Goal: Task Accomplishment & Management: Use online tool/utility

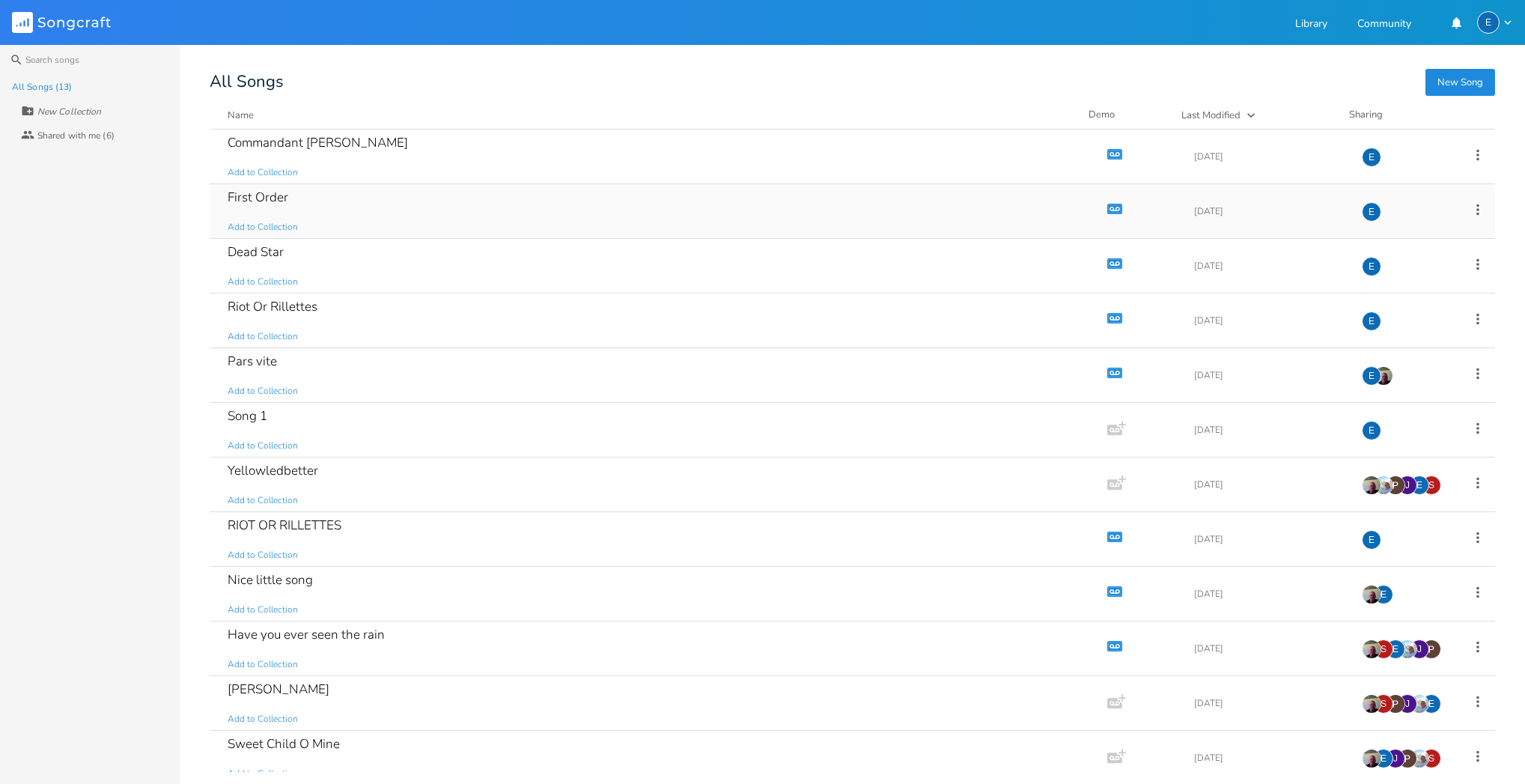
click at [1109, 207] on icon "button" at bounding box center [1115, 209] width 13 height 8
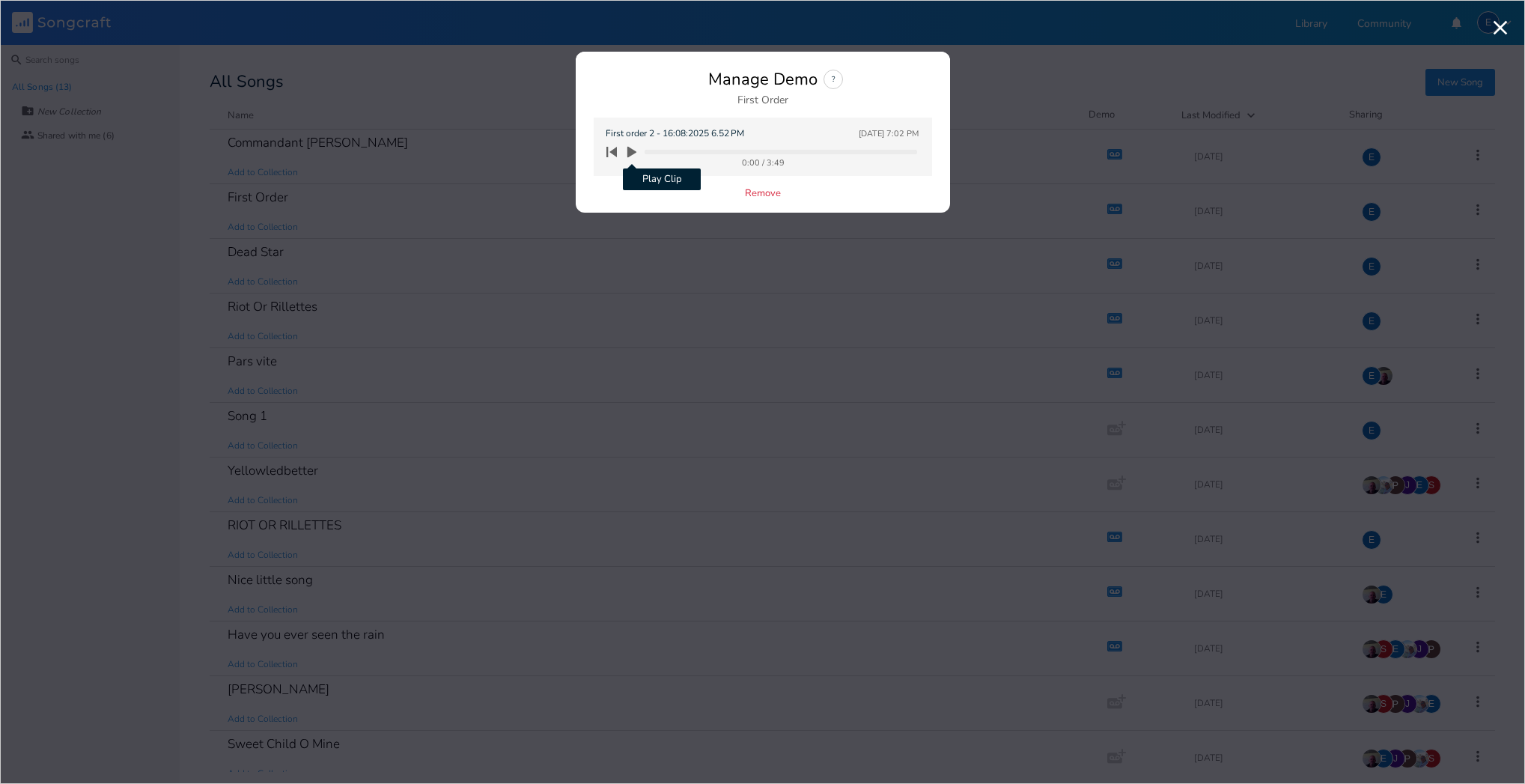
click at [631, 149] on icon "button" at bounding box center [631, 153] width 9 height 11
click at [907, 80] on div "Manage Demo ? First Order" at bounding box center [762, 88] width 338 height 36
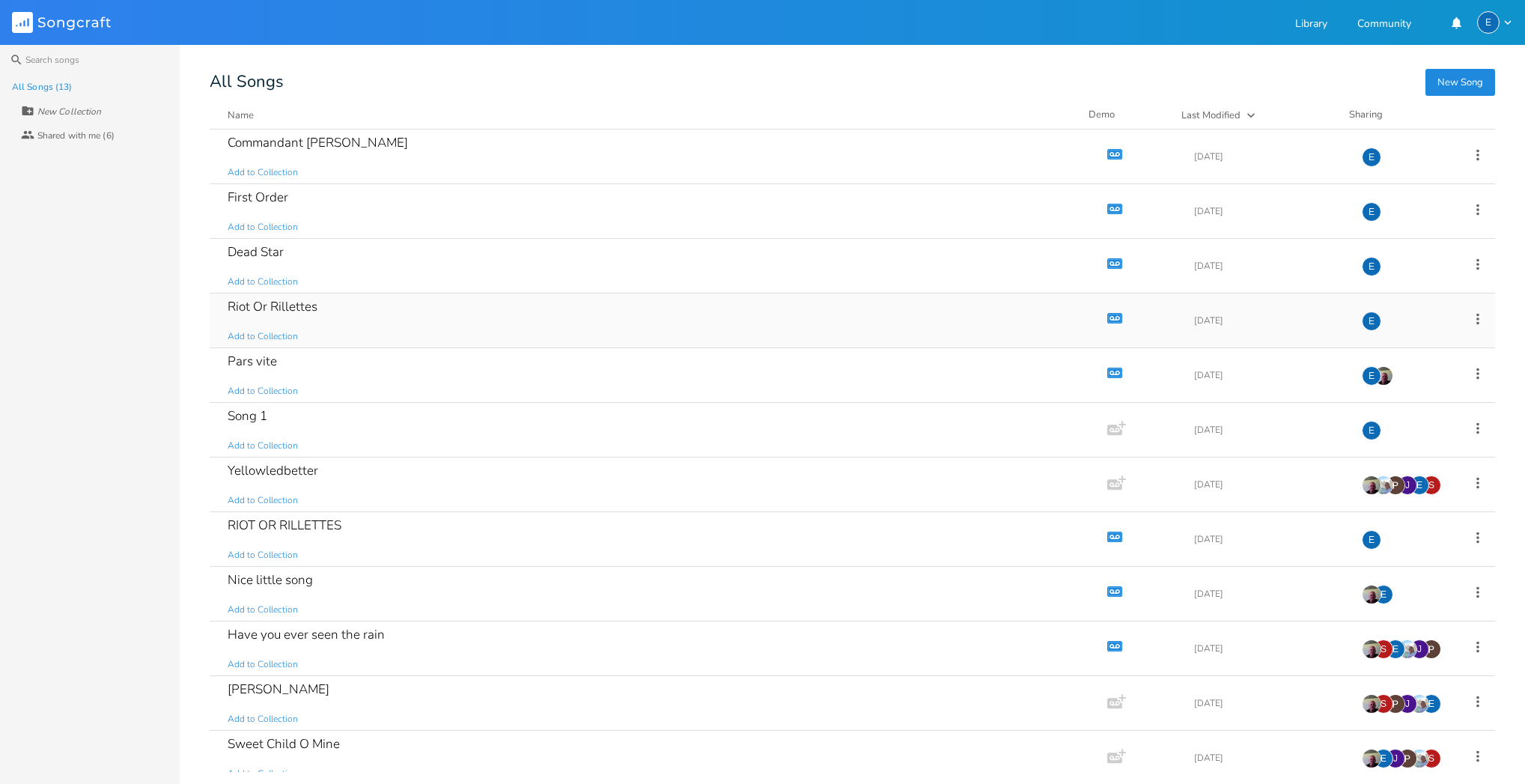
click at [1109, 318] on icon "button" at bounding box center [1115, 318] width 13 height 8
click at [767, 311] on div "Riot Or Rillettes Add to Collection" at bounding box center [655, 321] width 855 height 54
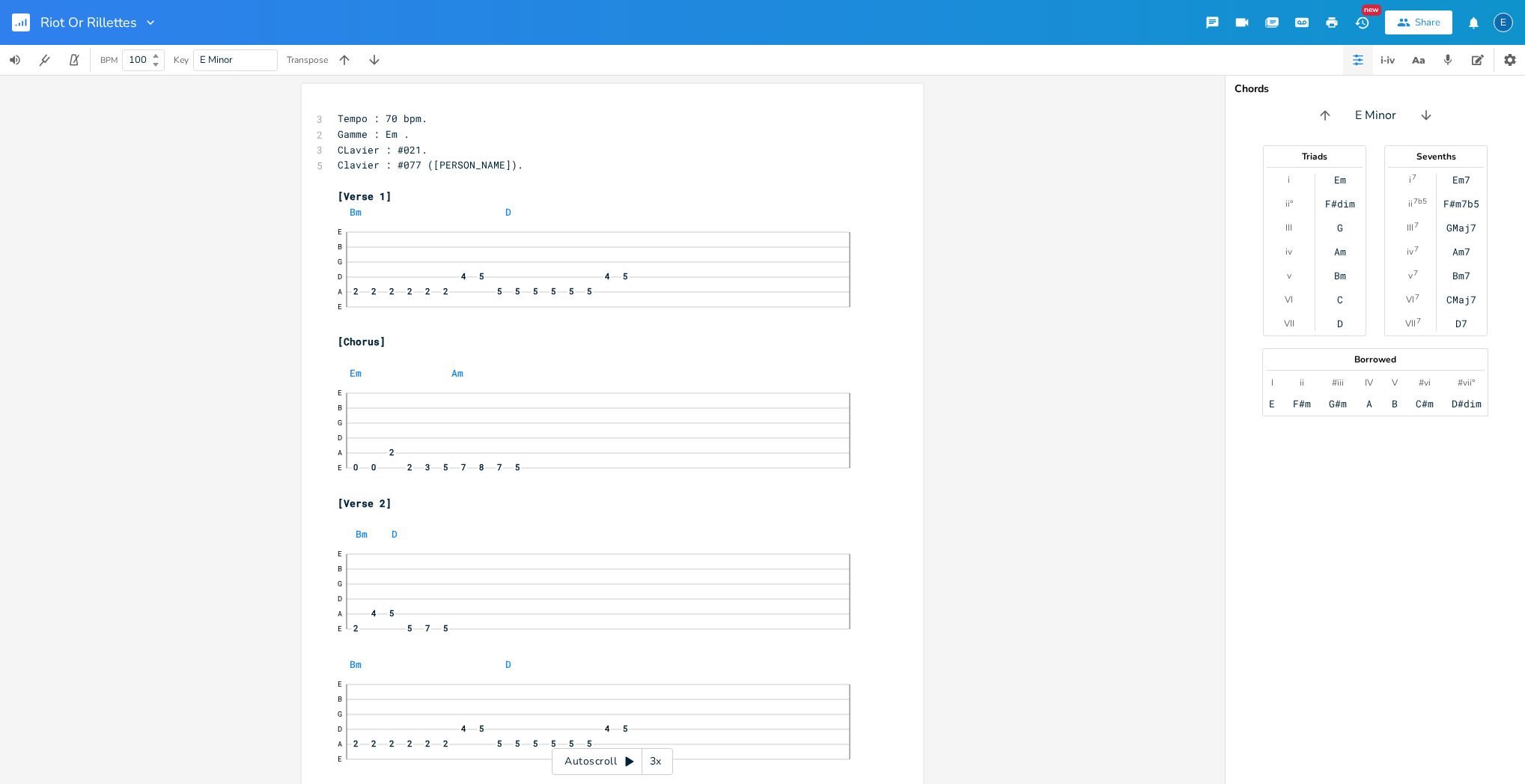
click at [21, 26] on rect "button" at bounding box center [21, 23] width 18 height 18
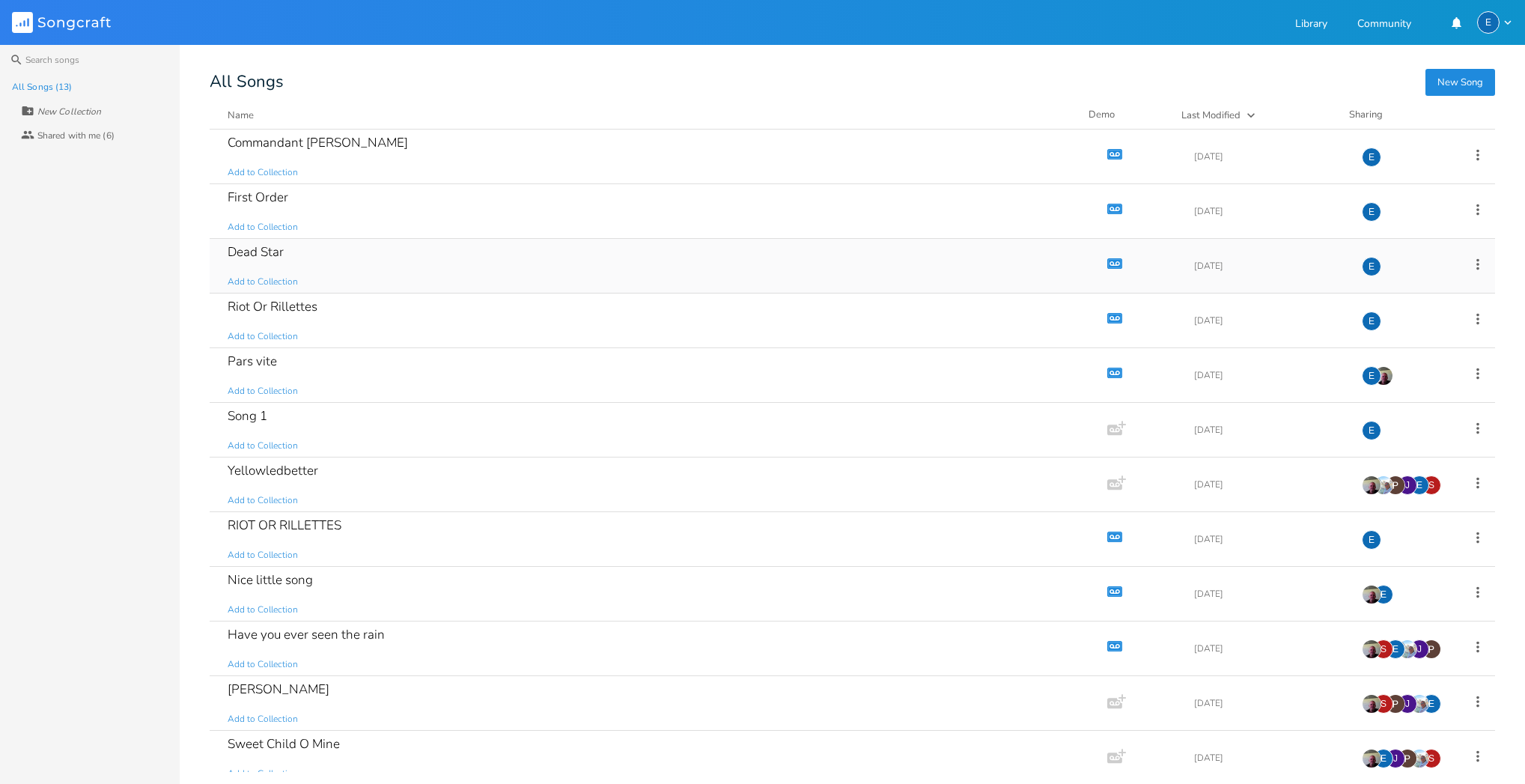
click at [1107, 263] on icon "Demo" at bounding box center [1114, 263] width 15 height 15
click at [821, 266] on div "Dead Star Add to Collection" at bounding box center [655, 265] width 855 height 54
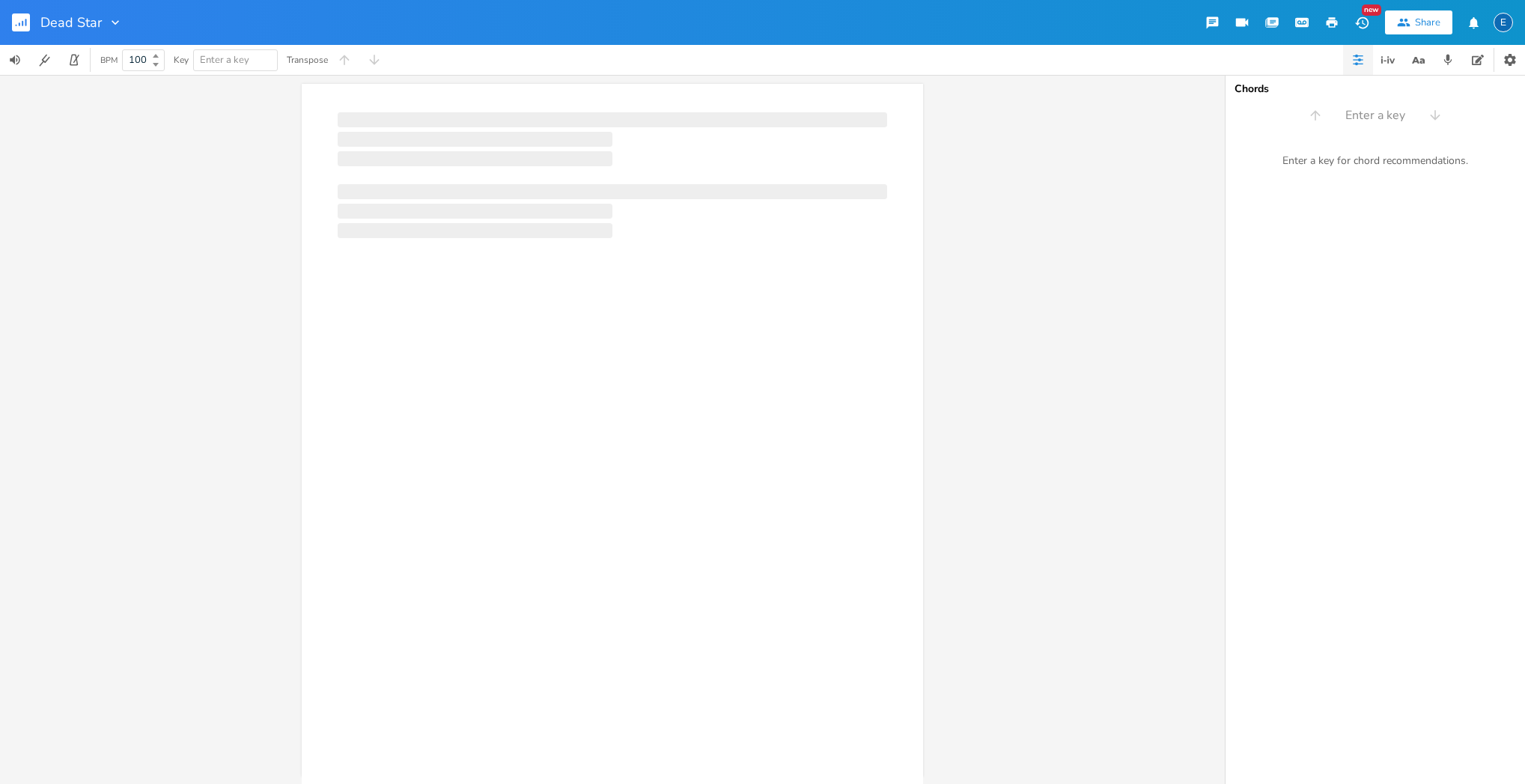
scroll to position [0, 1]
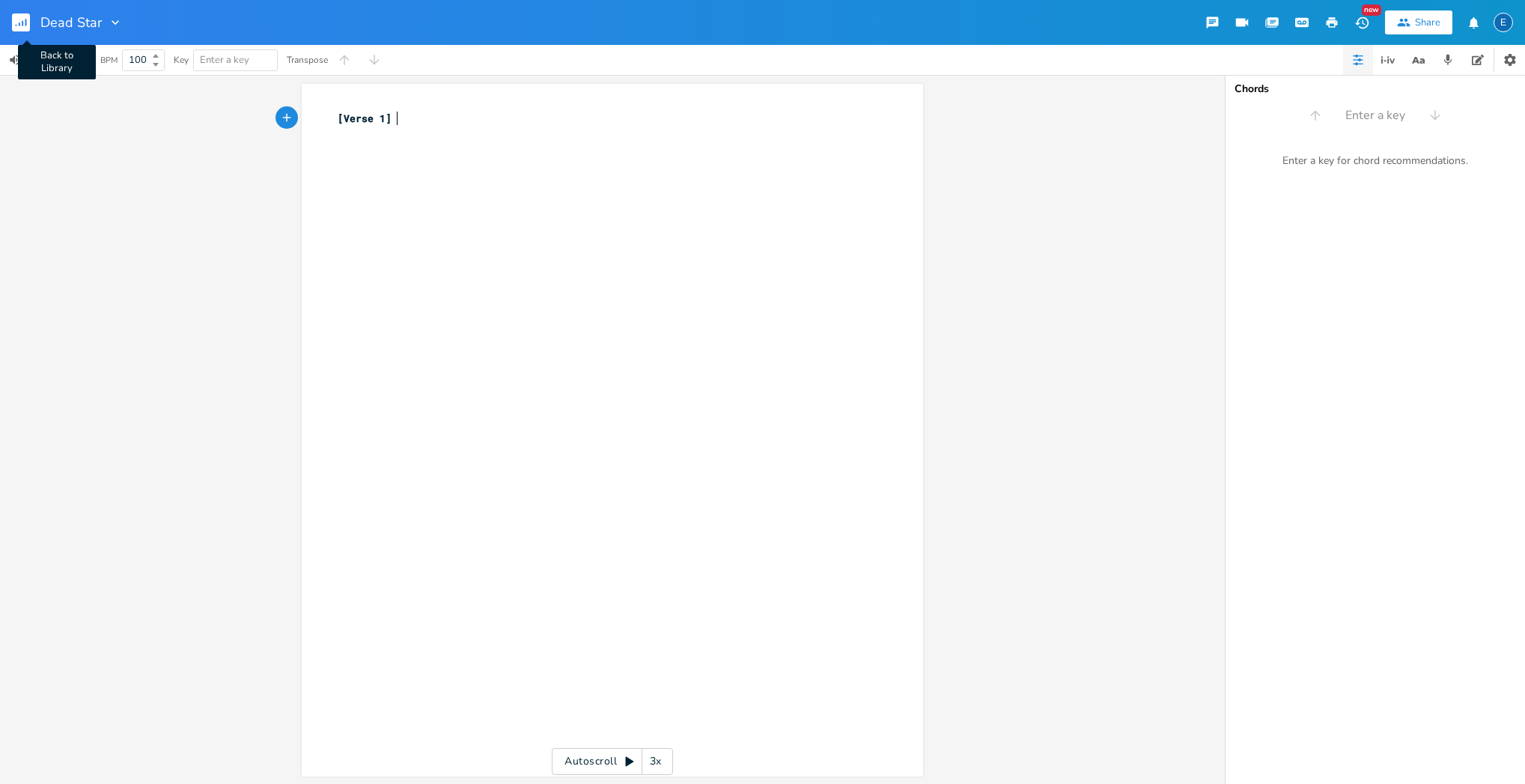
click at [22, 19] on rect "button" at bounding box center [21, 23] width 18 height 18
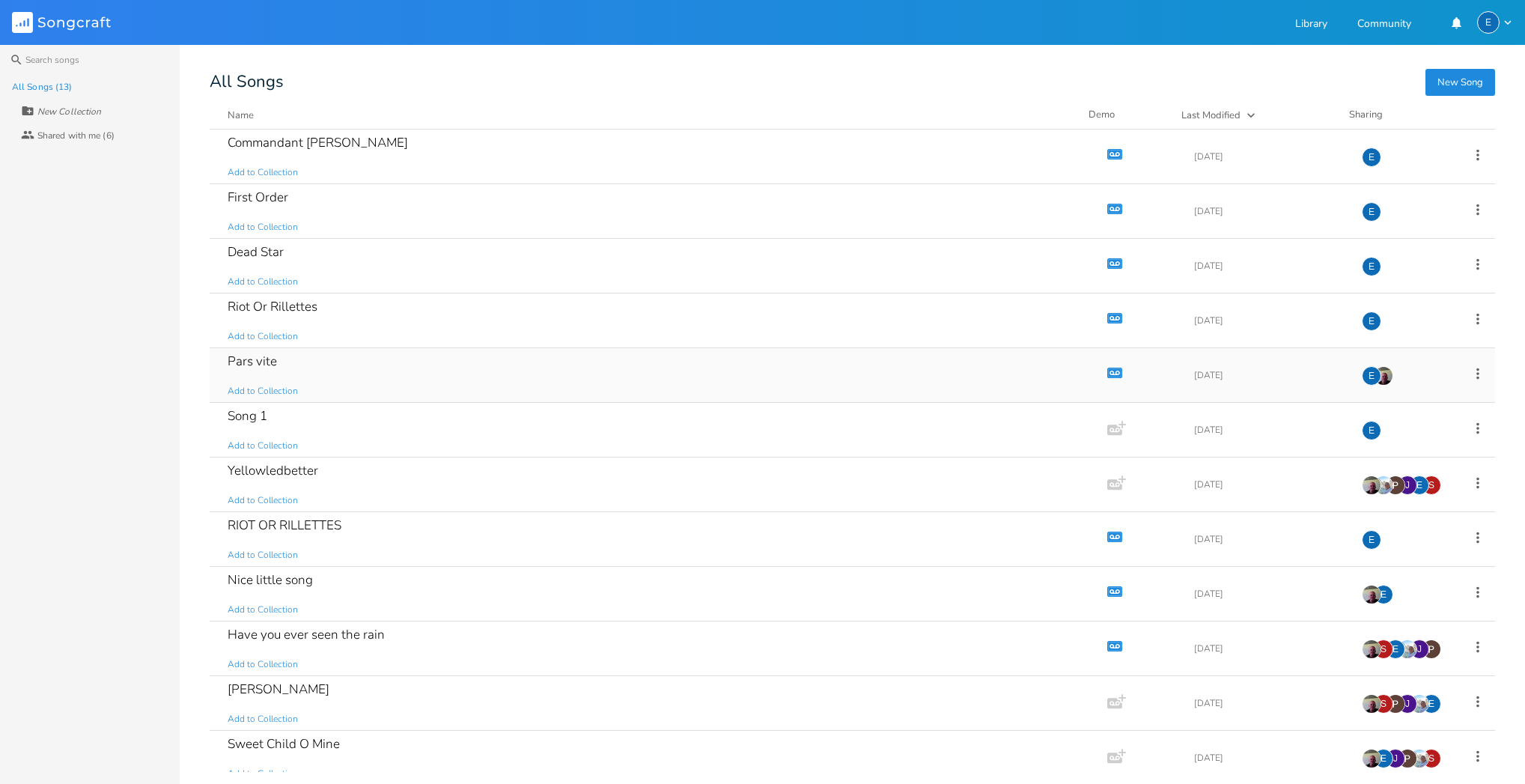
click at [628, 374] on div "Pars vite Add to Collection" at bounding box center [655, 375] width 855 height 54
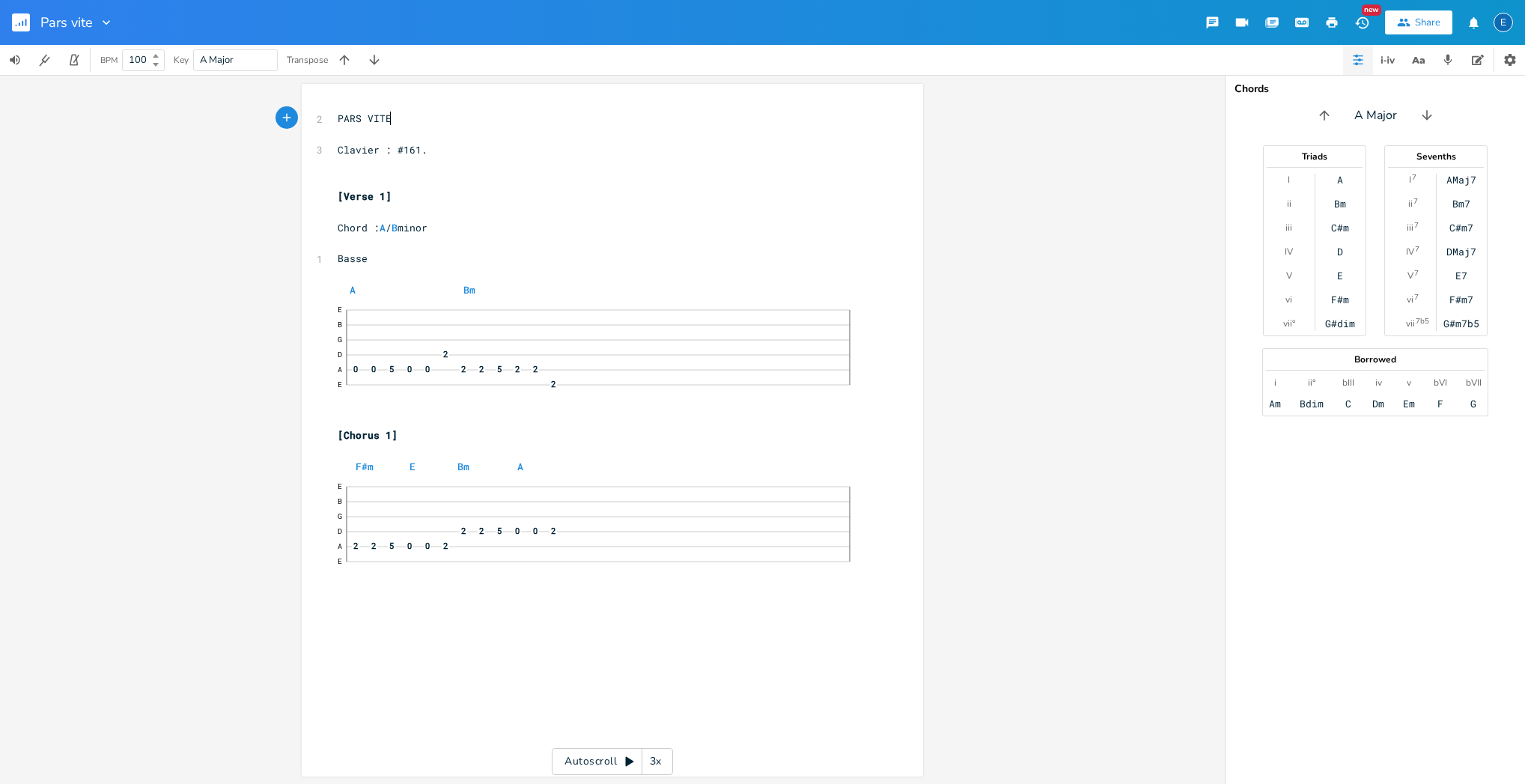
scroll to position [0, 1]
click at [27, 22] on rect "button" at bounding box center [21, 23] width 18 height 18
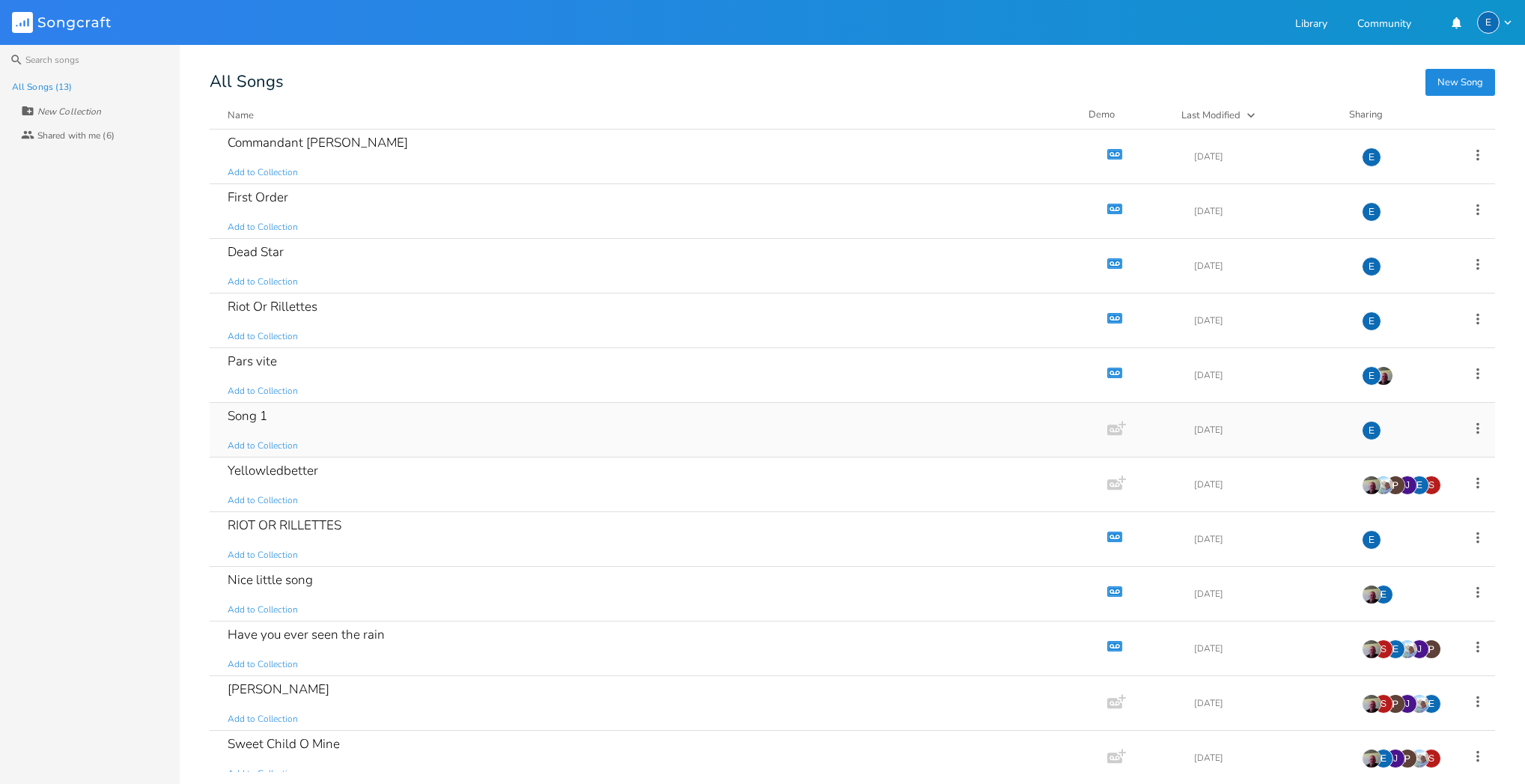
click at [508, 437] on div "Song 1 Add to Collection" at bounding box center [655, 429] width 855 height 54
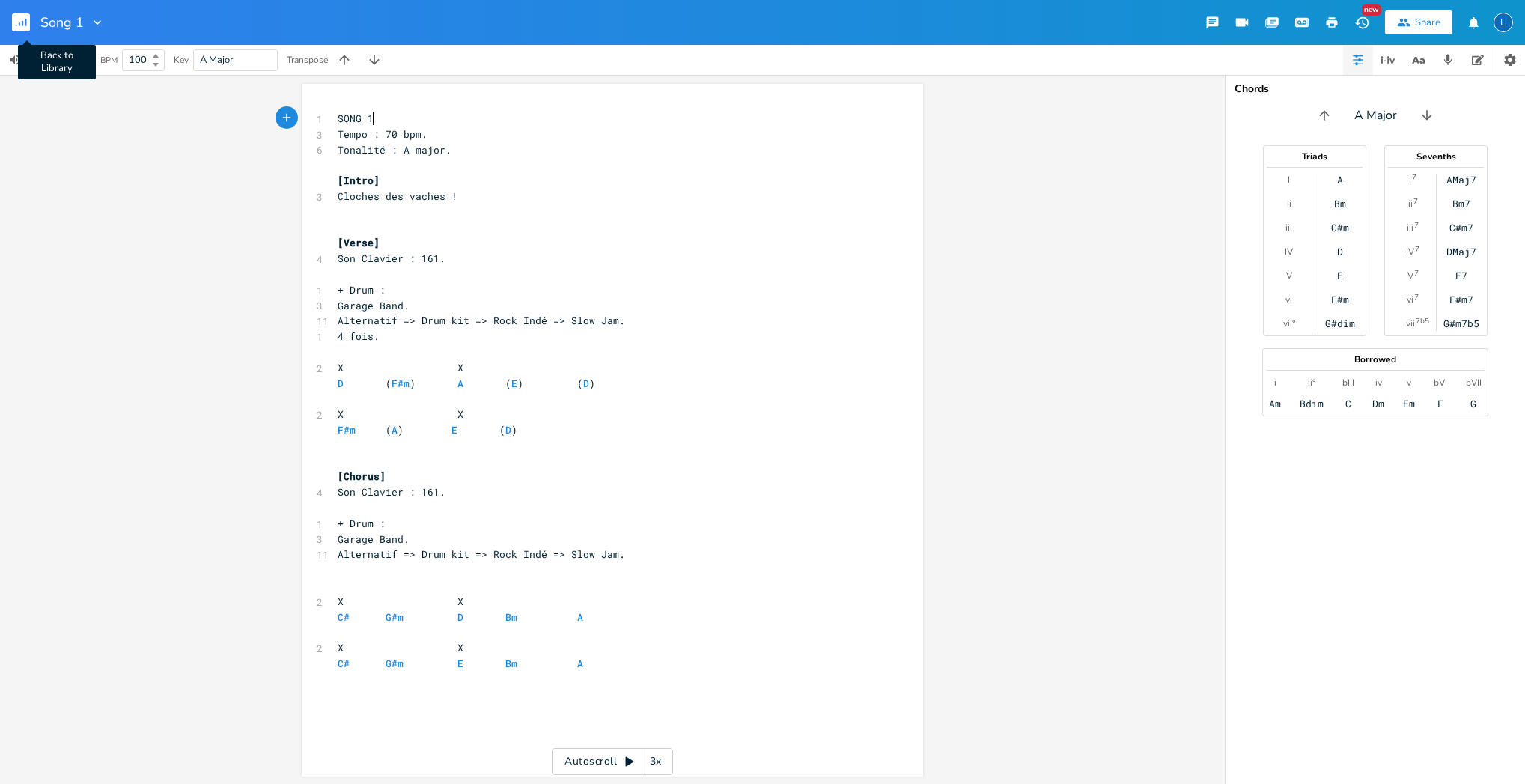
click at [28, 19] on rect "button" at bounding box center [21, 23] width 18 height 18
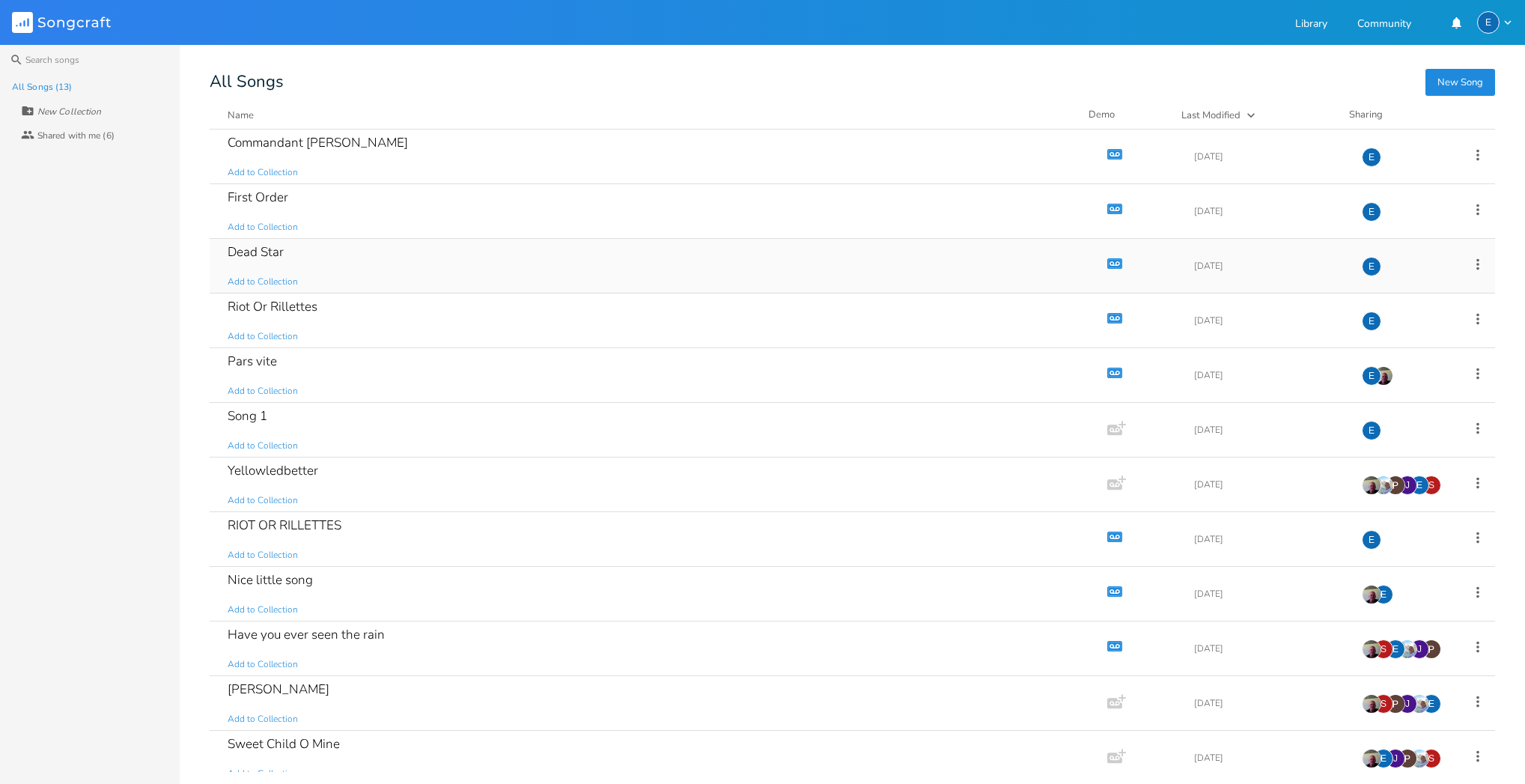
click at [1109, 261] on icon "button" at bounding box center [1115, 264] width 13 height 8
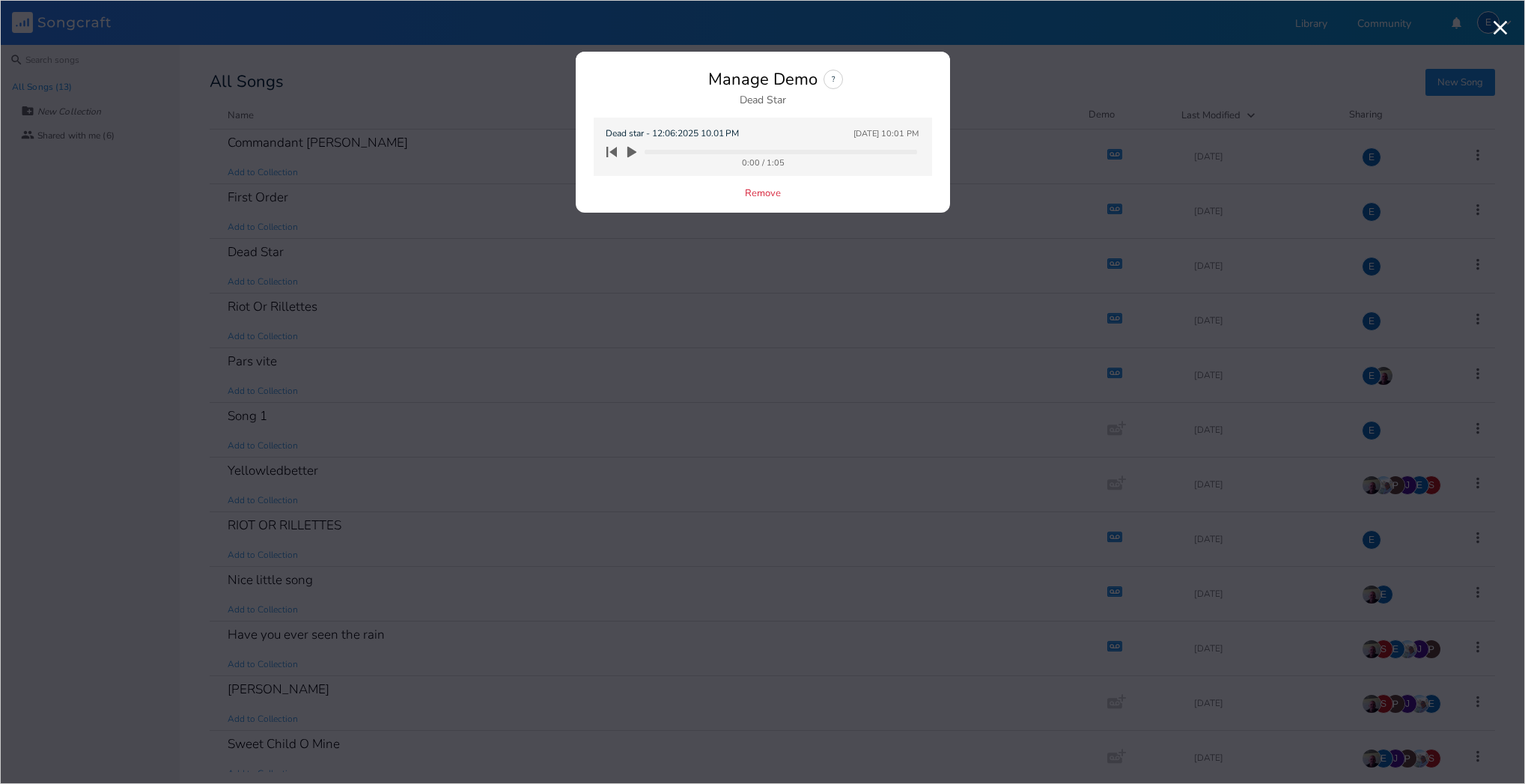
click at [629, 149] on icon "button" at bounding box center [631, 153] width 9 height 11
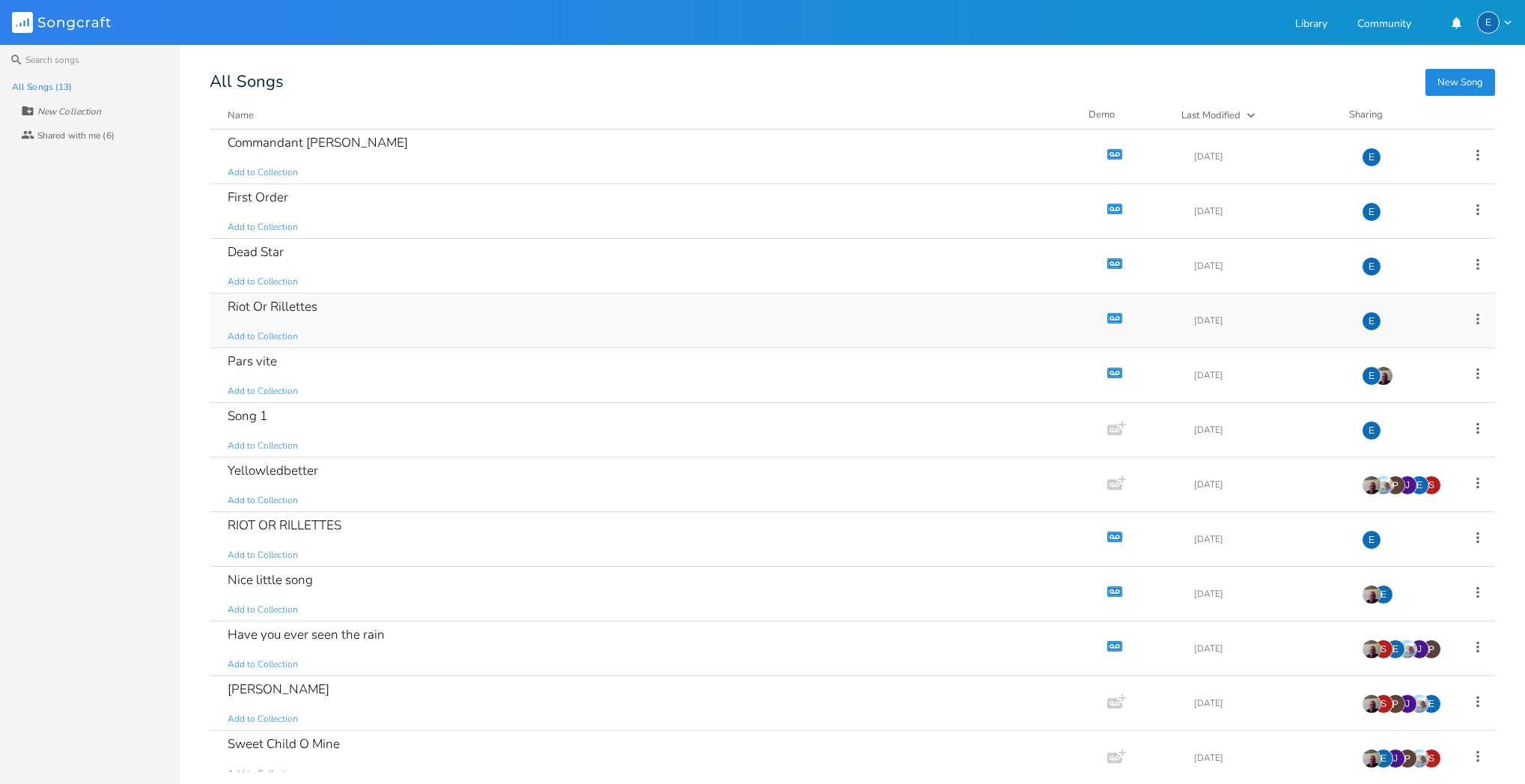
click at [729, 321] on div "Riot Or Rillettes Add to Collection" at bounding box center [655, 321] width 855 height 54
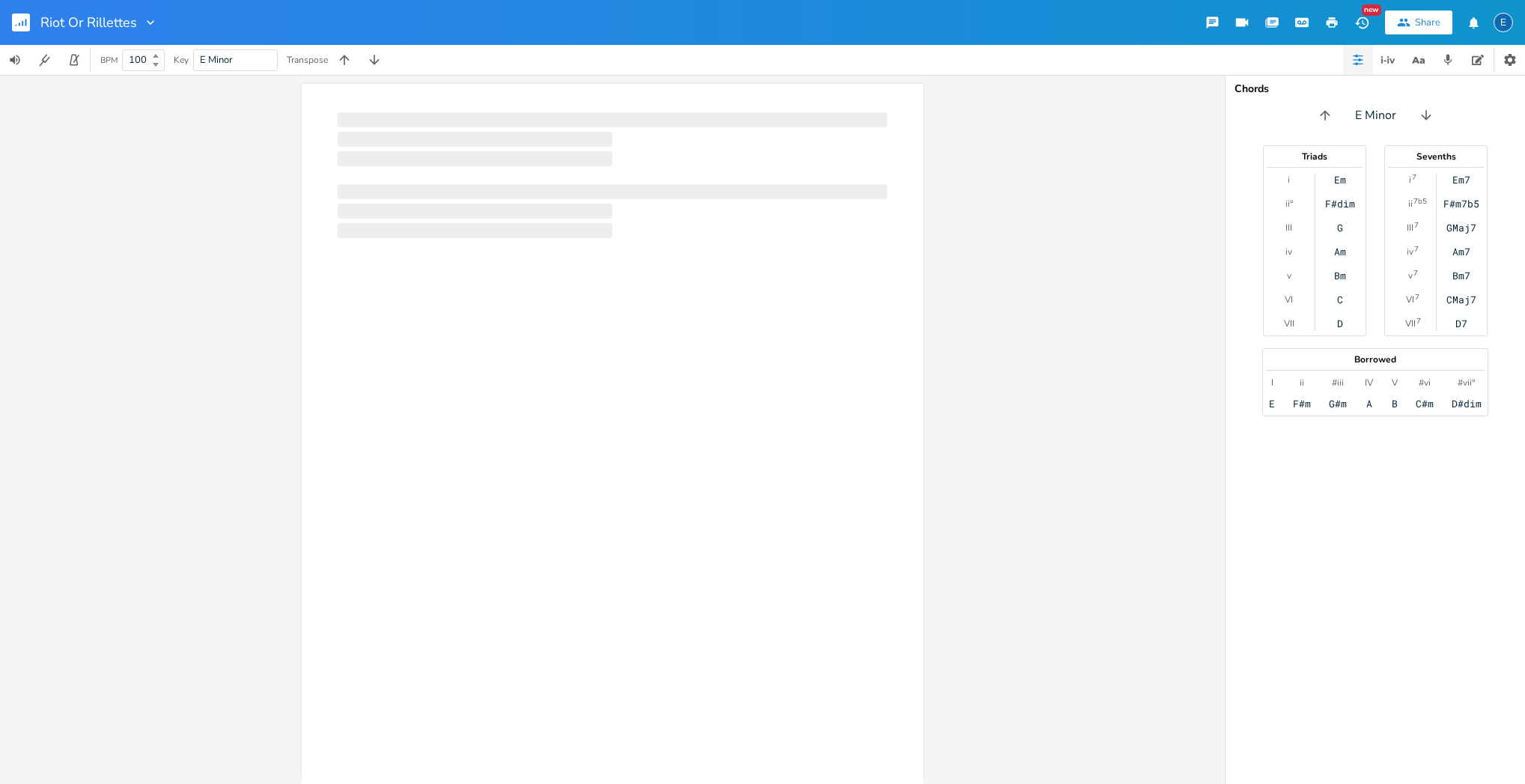
scroll to position [0, 1]
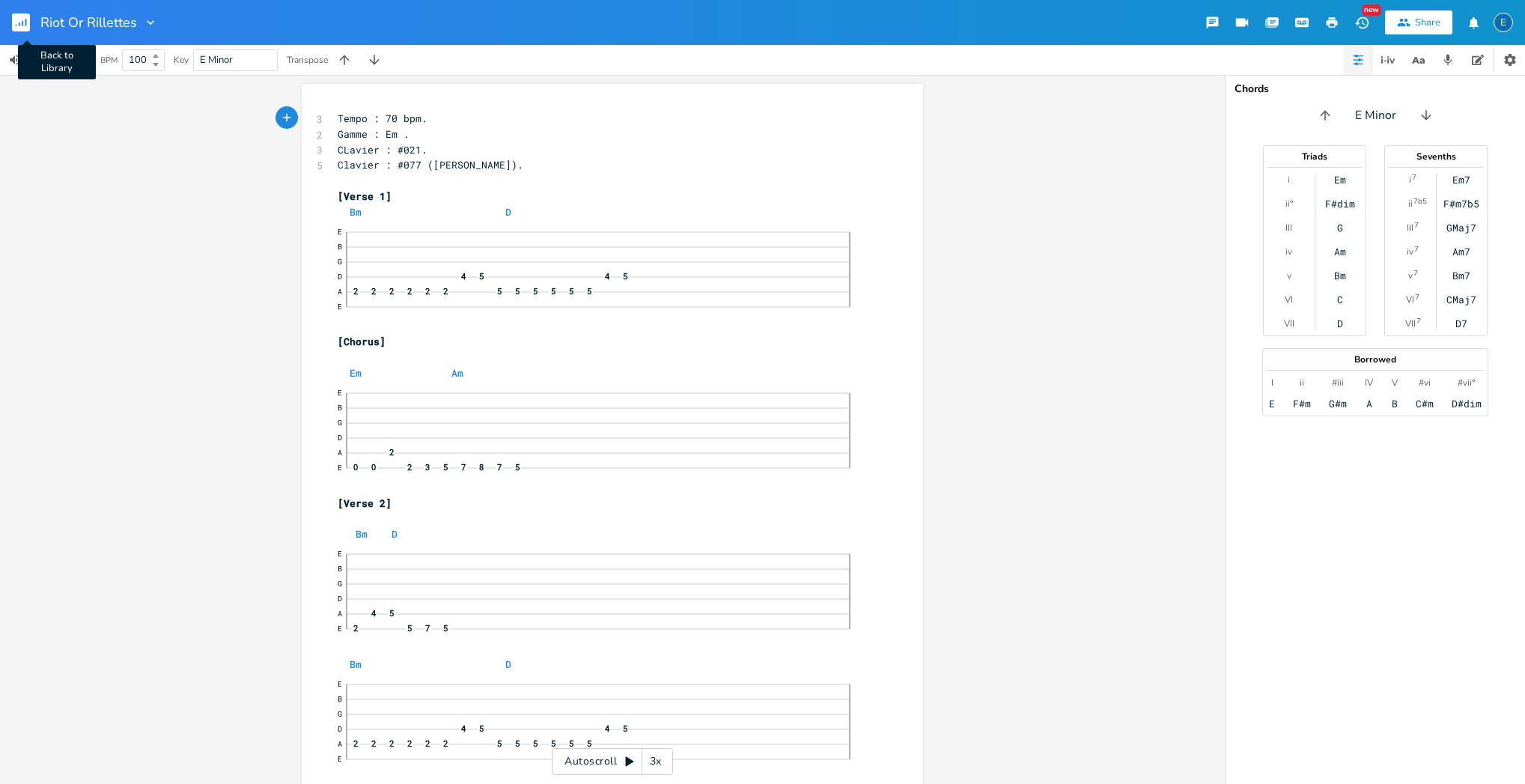
click at [22, 20] on rect "button" at bounding box center [21, 23] width 18 height 18
